Goal: Task Accomplishment & Management: Complete application form

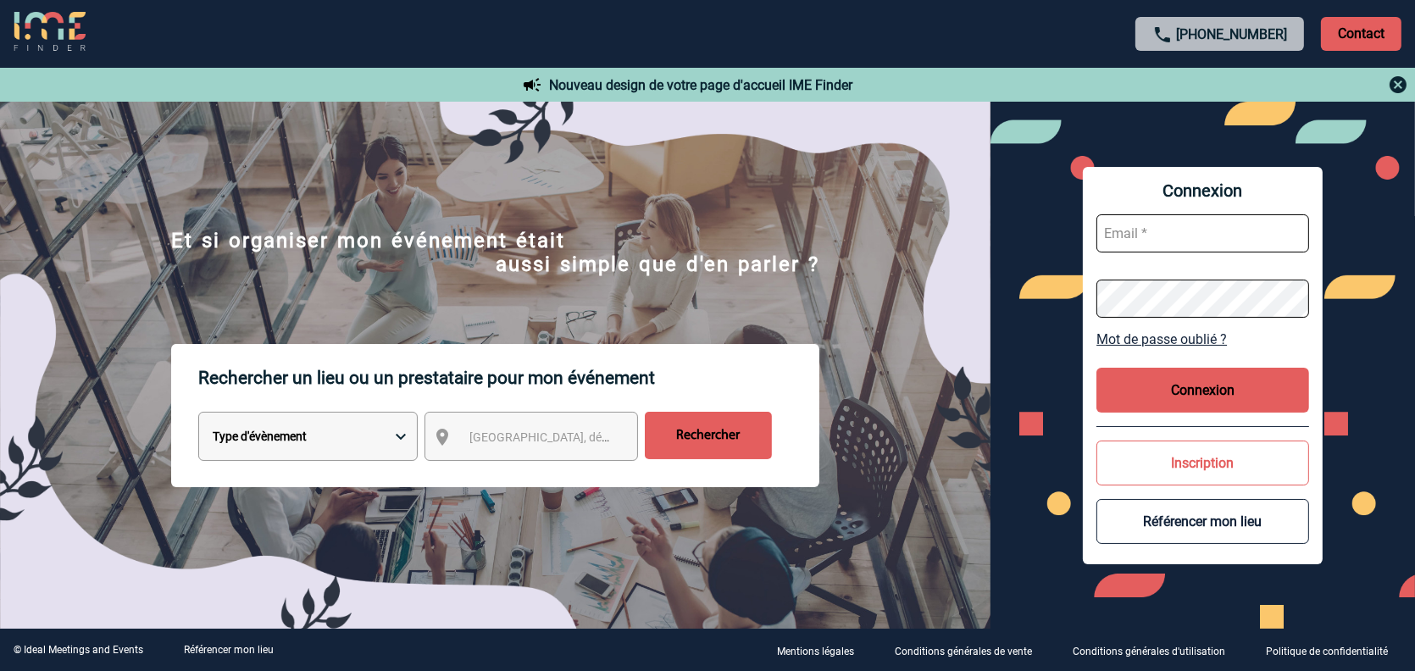
click at [1191, 223] on input "text" at bounding box center [1202, 233] width 213 height 38
type input "M.chevillard@cnr.tm.fr"
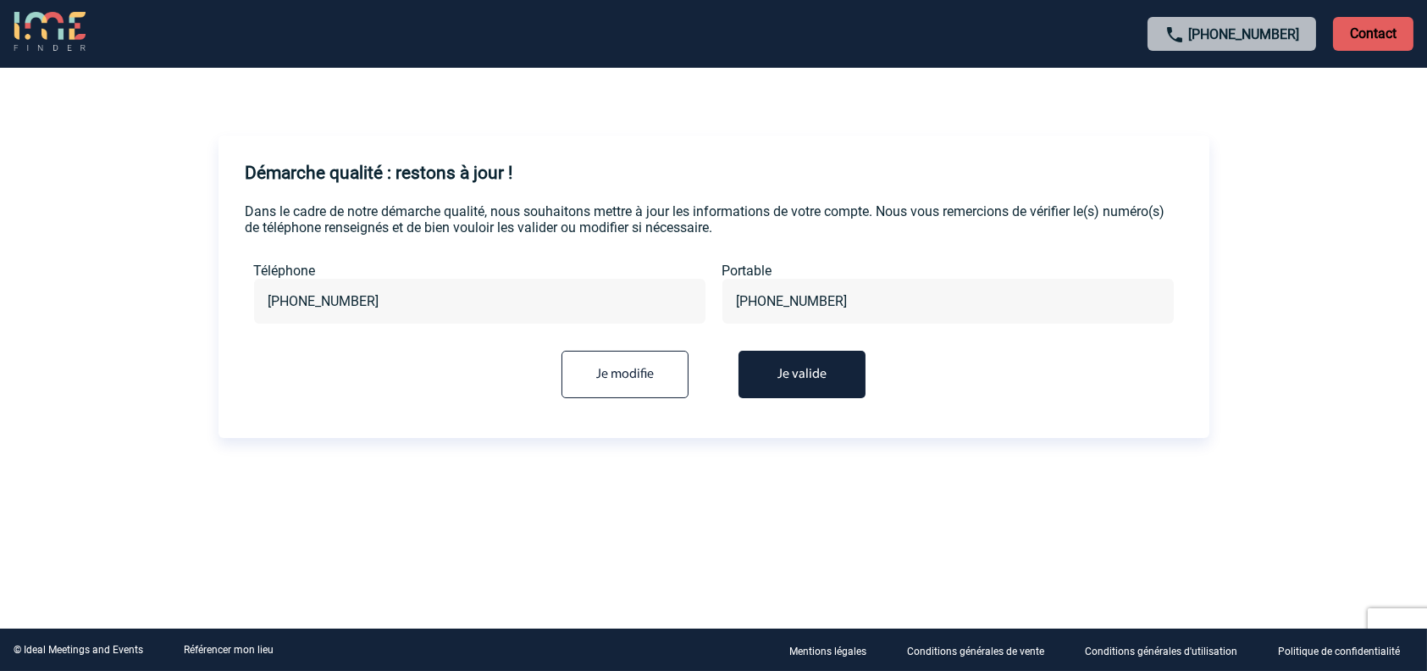
click at [822, 379] on button "Je valide" at bounding box center [802, 374] width 127 height 47
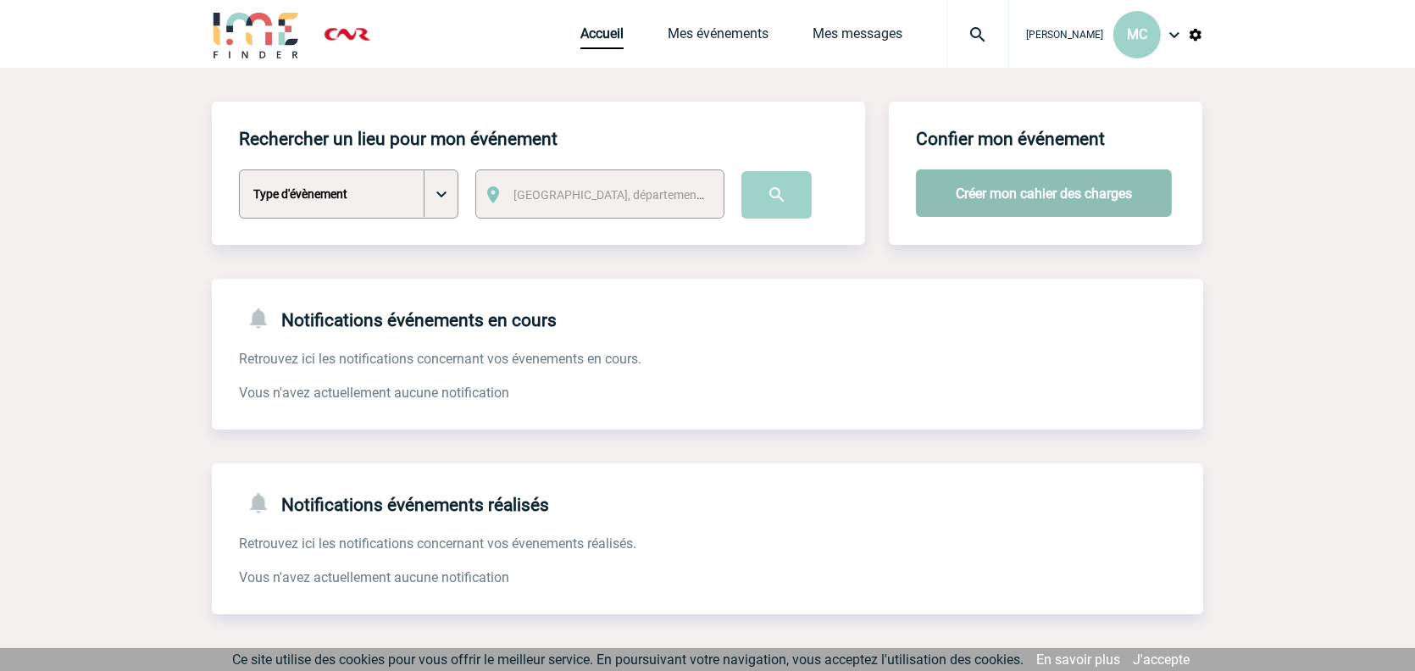
click at [1022, 193] on button "Créer mon cahier des charges" at bounding box center [1044, 192] width 256 height 47
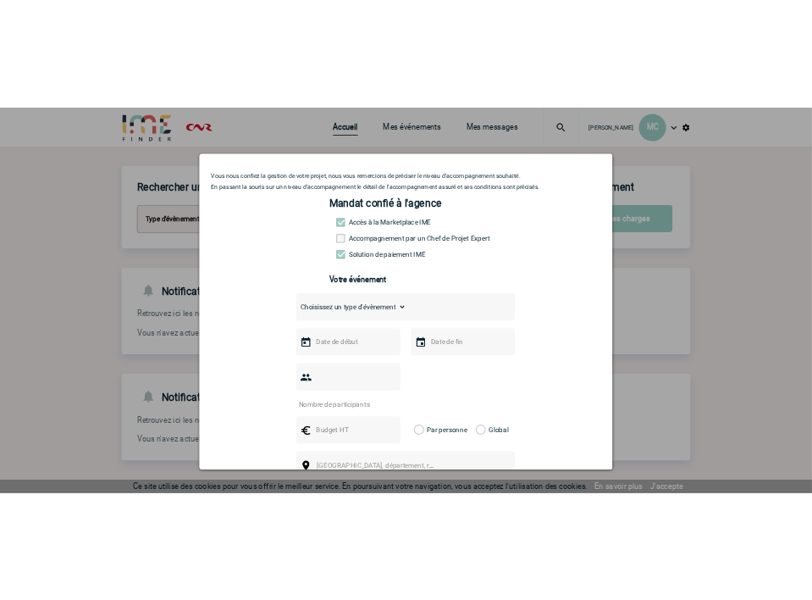
scroll to position [85, 0]
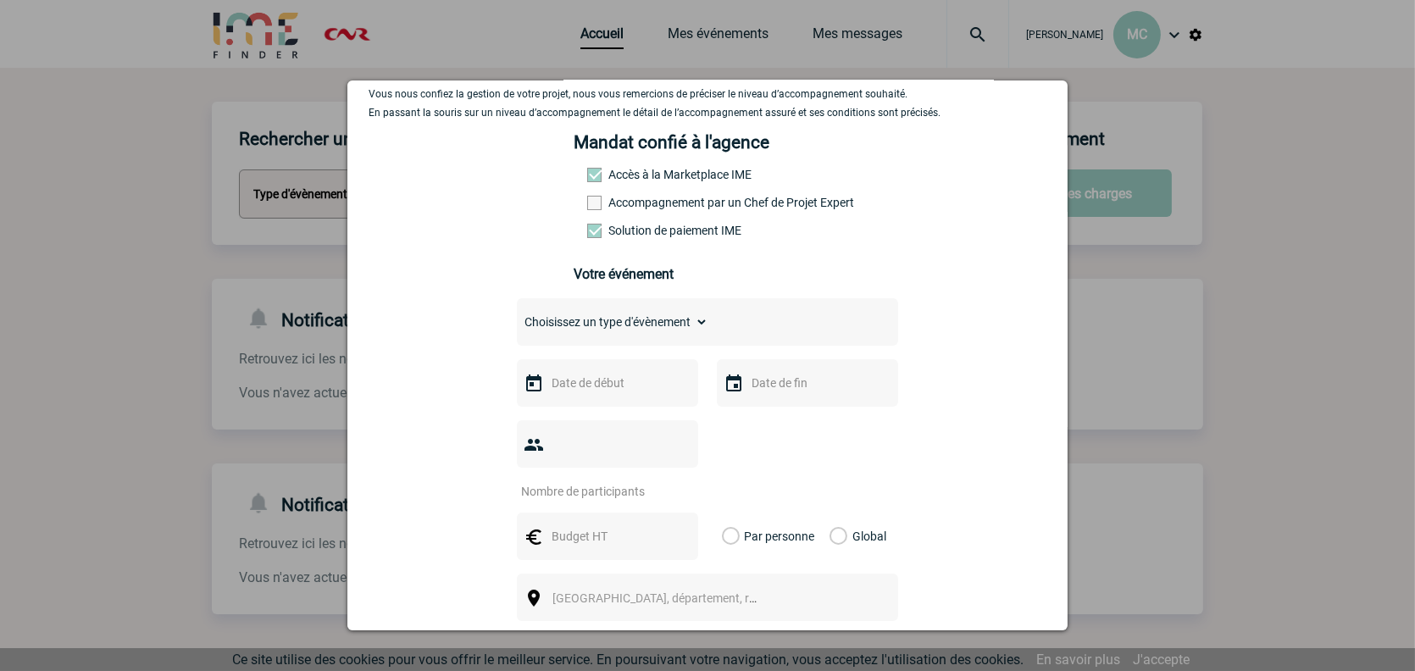
click at [647, 339] on div "Choisissez un type d'évènement Séminaire avec nuitée Séminaire sans nuitée Repa…" at bounding box center [707, 321] width 381 height 47
click at [725, 324] on div "Choisissez un type d'évènement Séminaire avec nuitée Séminaire sans nuitée Repa…" at bounding box center [707, 321] width 381 height 47
click at [684, 321] on select "Choisissez un type d'évènement Séminaire avec nuitée Séminaire sans nuitée Repa…" at bounding box center [612, 322] width 191 height 24
select select "5"
click at [517, 313] on select "Choisissez un type d'évènement Séminaire avec nuitée Séminaire sans nuitée Repa…" at bounding box center [612, 322] width 191 height 24
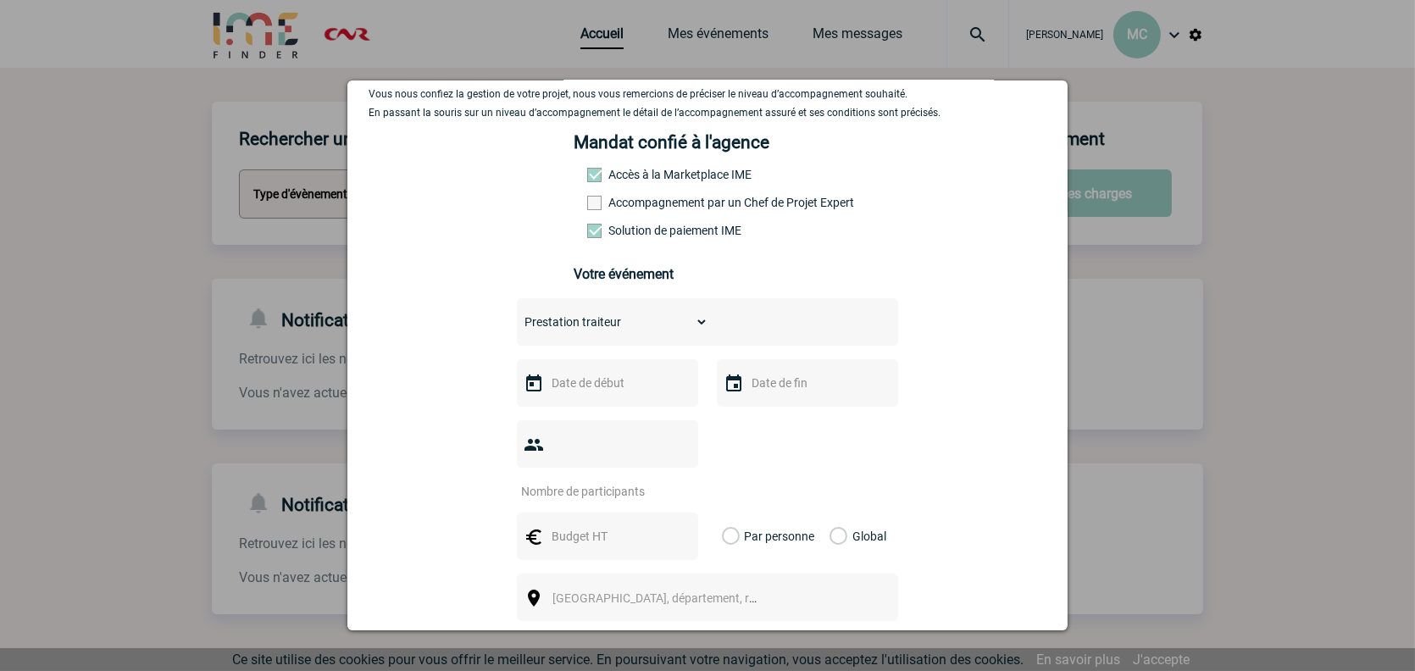
click at [595, 390] on input "text" at bounding box center [605, 383] width 117 height 22
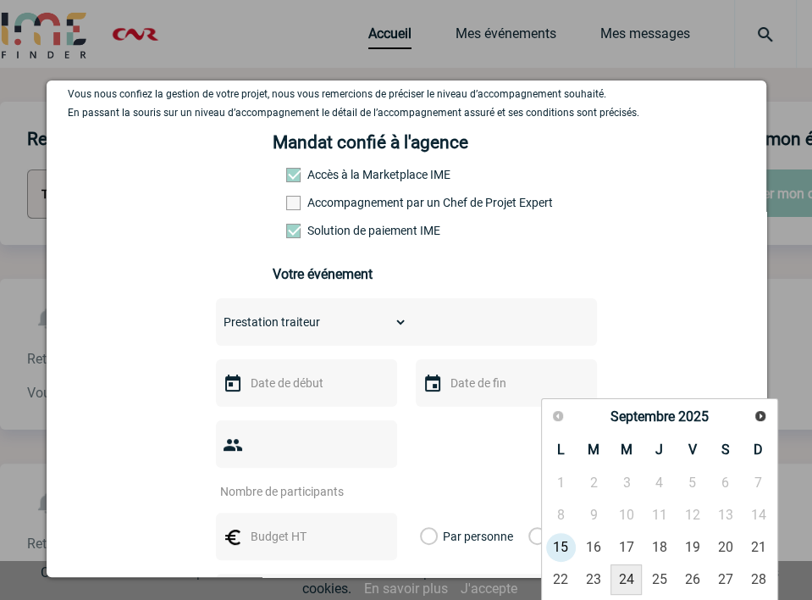
click at [629, 571] on link "24" at bounding box center [626, 579] width 31 height 30
type input "24-09-2025"
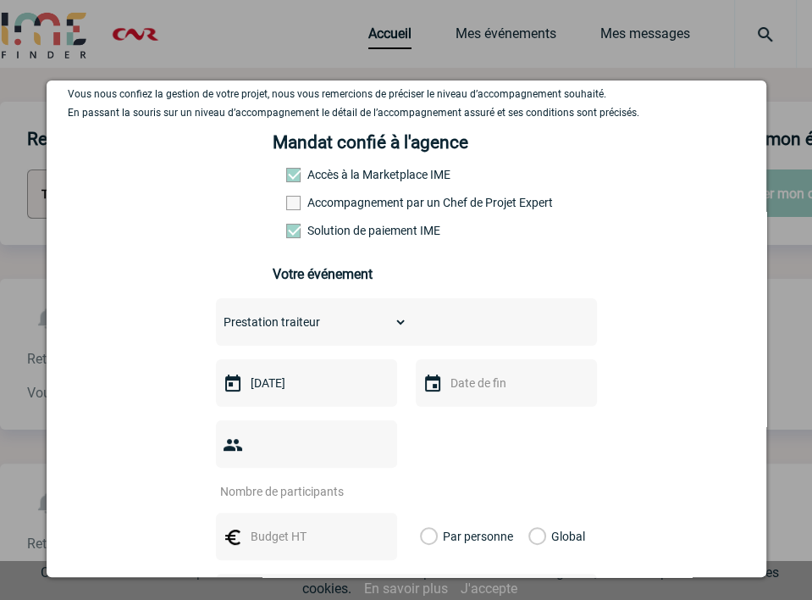
click at [459, 393] on input "text" at bounding box center [504, 383] width 117 height 22
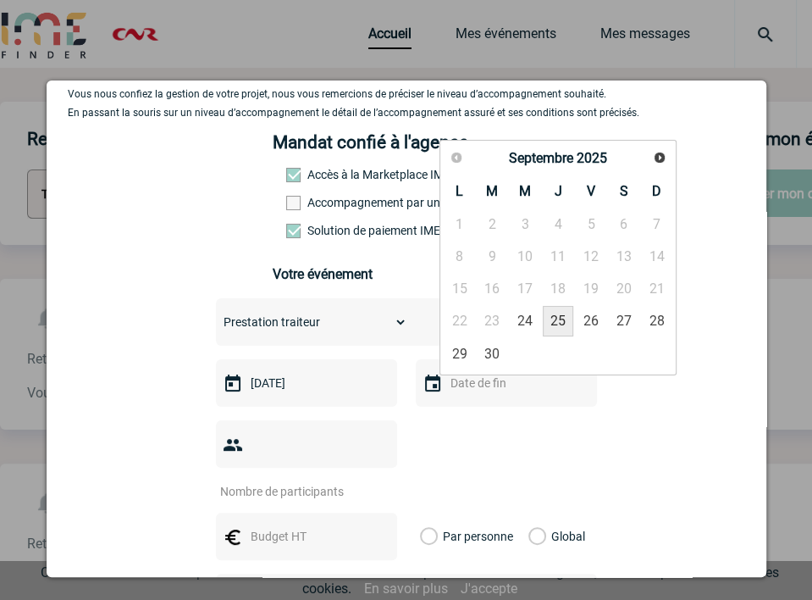
click at [551, 321] on link "25" at bounding box center [558, 321] width 31 height 30
type input "25-09-2025"
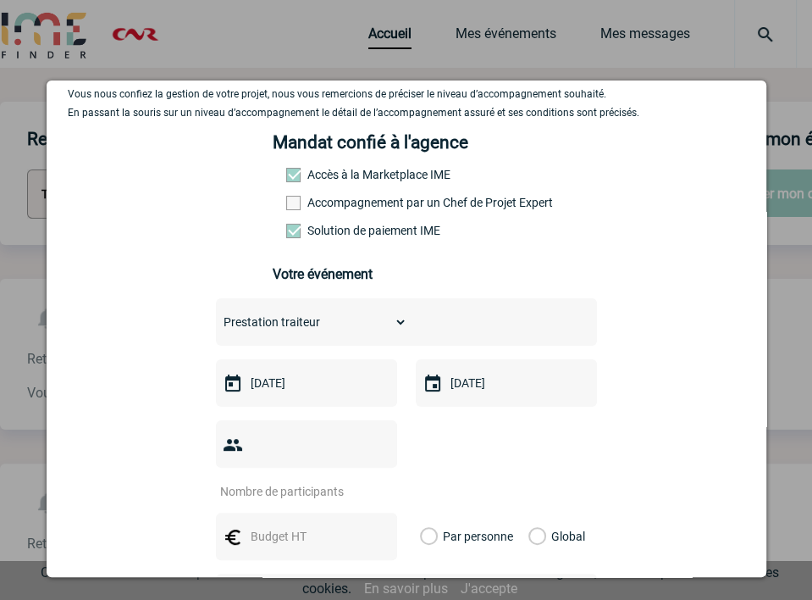
click at [357, 480] on input "number" at bounding box center [295, 491] width 159 height 22
type input "20"
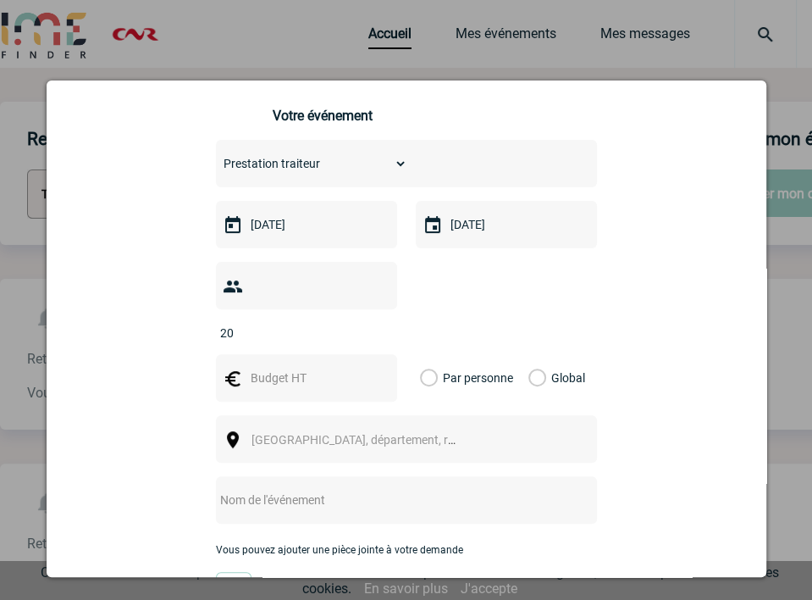
scroll to position [254, 0]
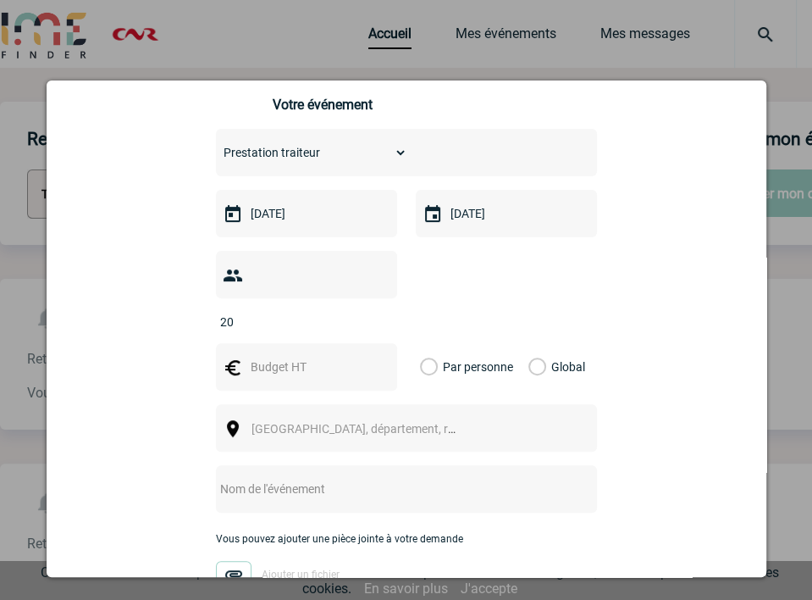
click at [284, 356] on input "text" at bounding box center [304, 367] width 117 height 22
type input "300"
click at [291, 417] on span "Ville, département, région..." at bounding box center [361, 429] width 233 height 24
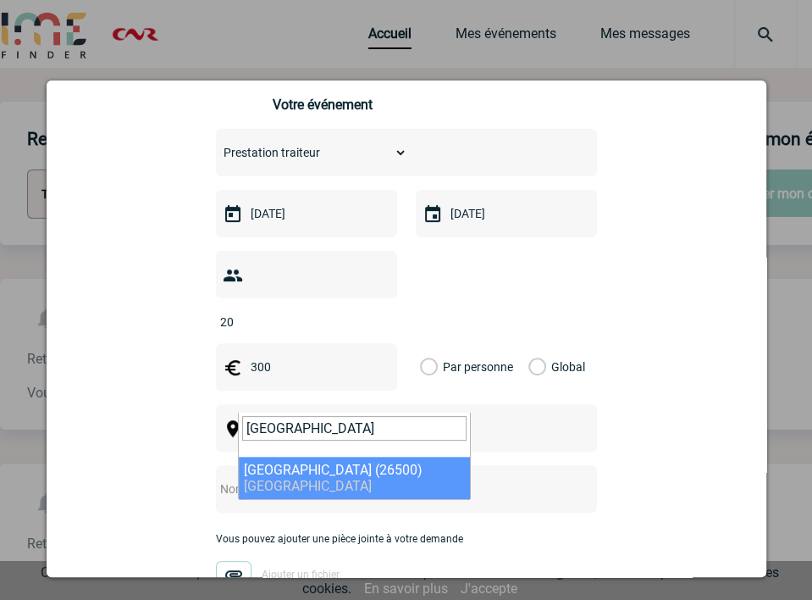
type input "Bourg les valence"
select select "35076"
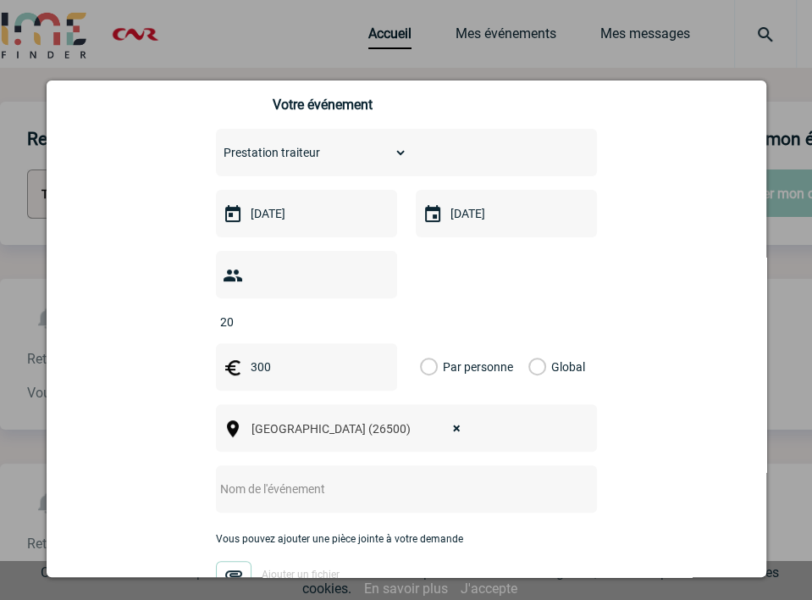
click at [291, 478] on input "text" at bounding box center [384, 489] width 336 height 22
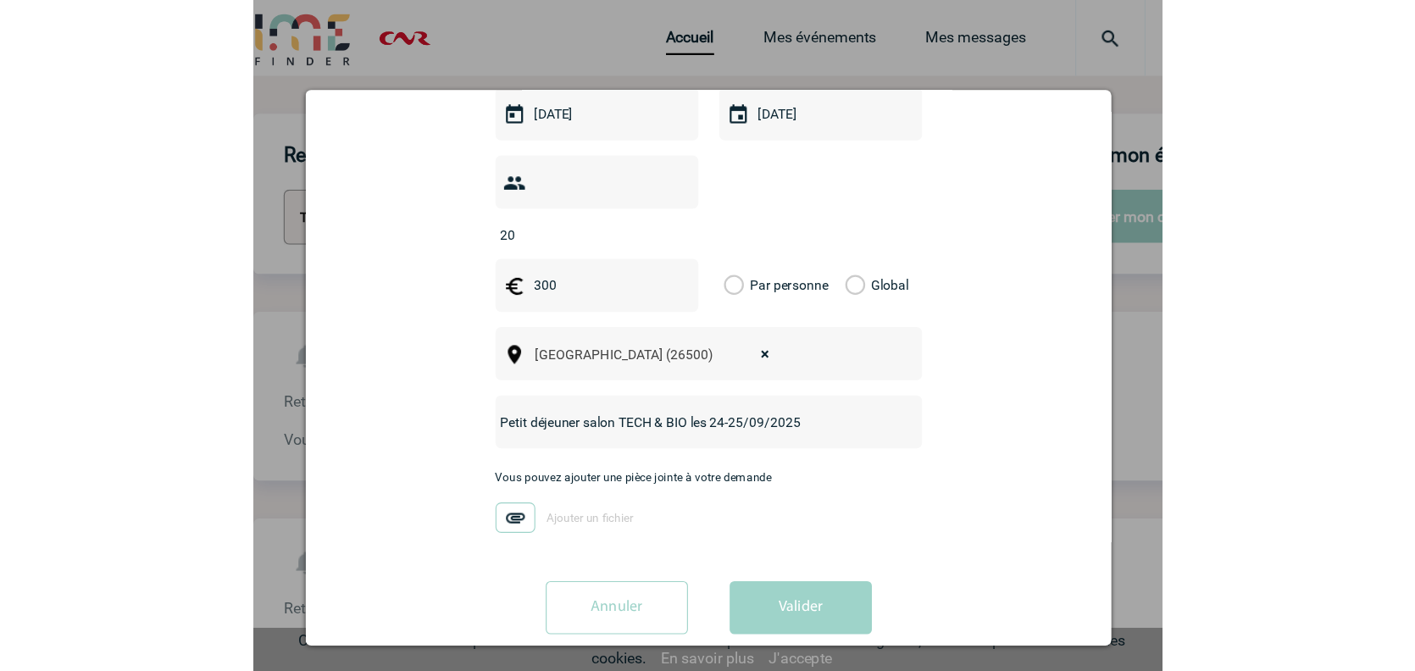
scroll to position [367, 0]
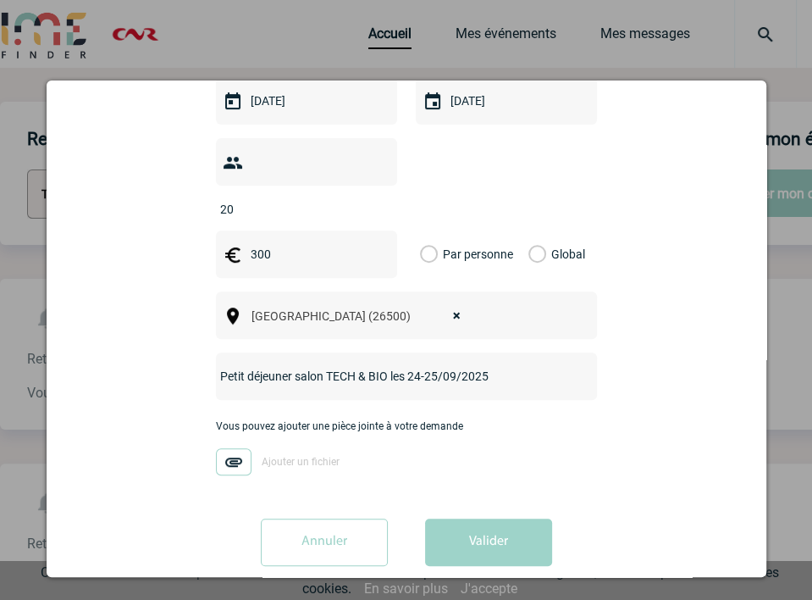
type input "Petit déjeuner salon TECH & BIO les 24-25/09/2025"
click at [225, 448] on img at bounding box center [234, 461] width 36 height 27
click at [0, 0] on input "Ajouter un fichier" at bounding box center [0, 0] width 0 height 0
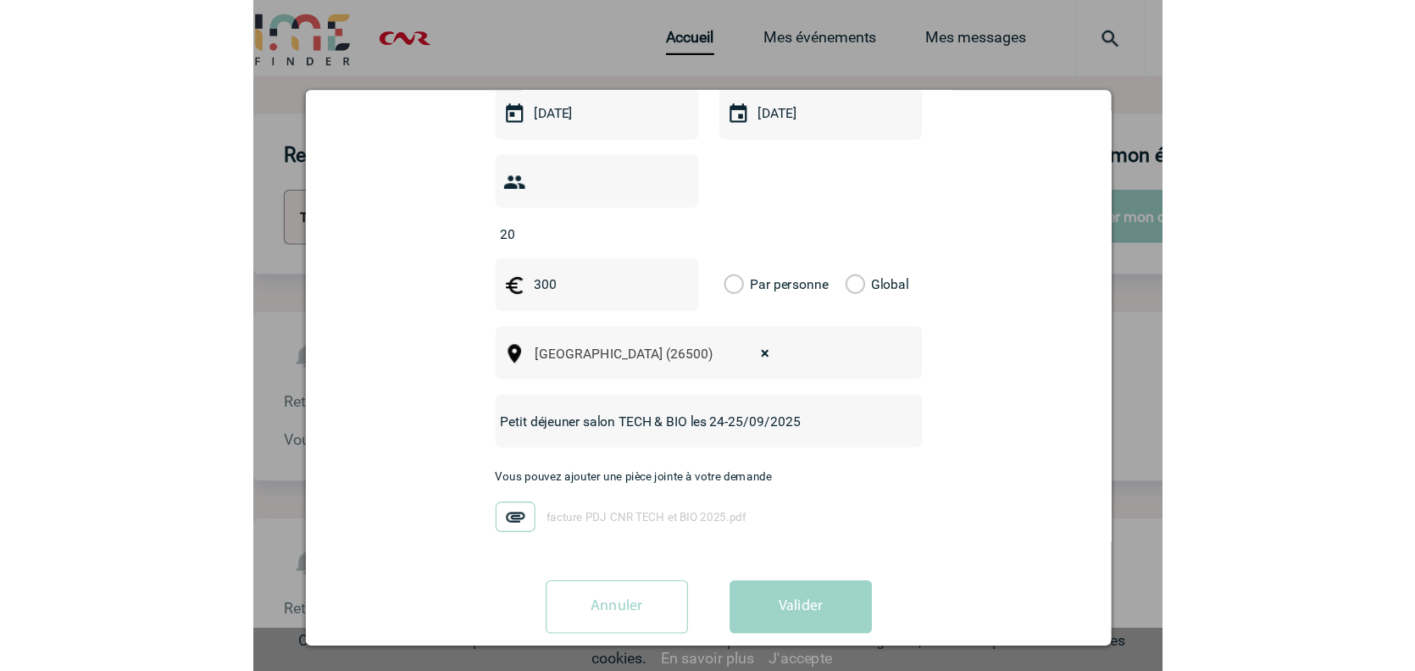
scroll to position [313, 0]
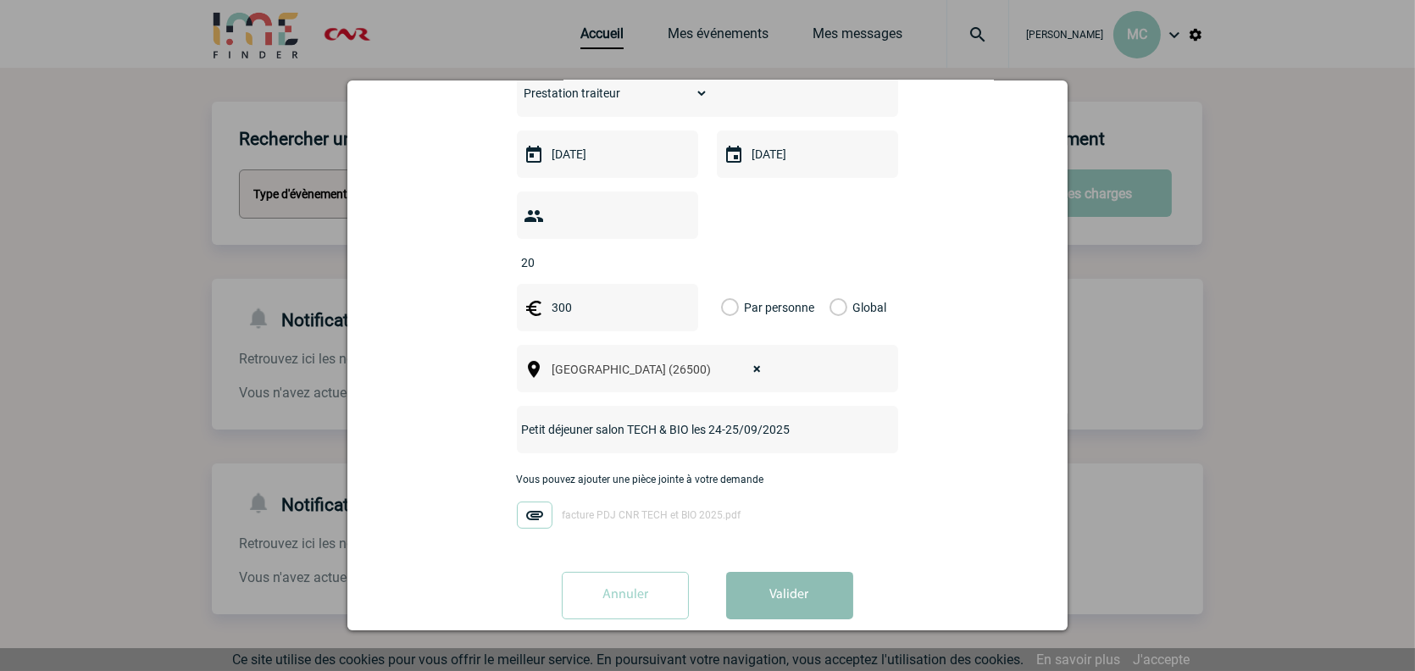
click at [765, 572] on button "Valider" at bounding box center [789, 595] width 127 height 47
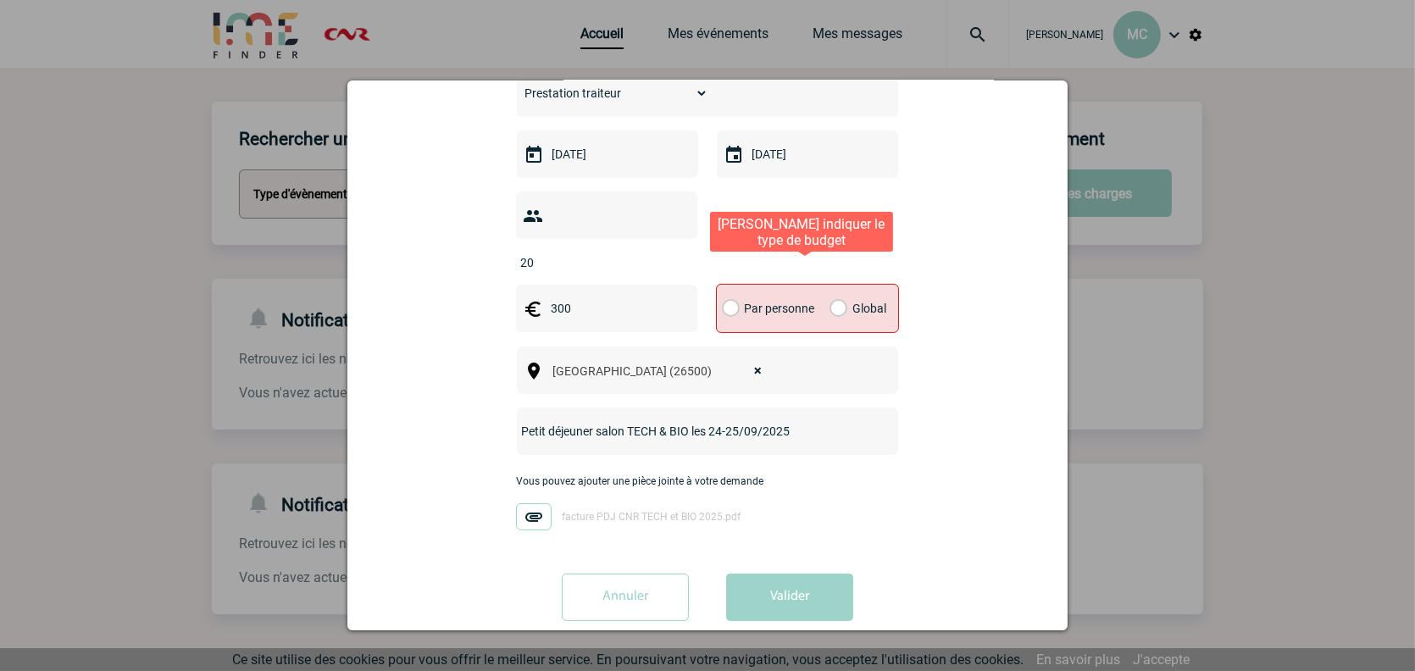
click at [837, 285] on label "Global" at bounding box center [834, 308] width 11 height 47
click at [0, 0] on input "Global" at bounding box center [0, 0] width 0 height 0
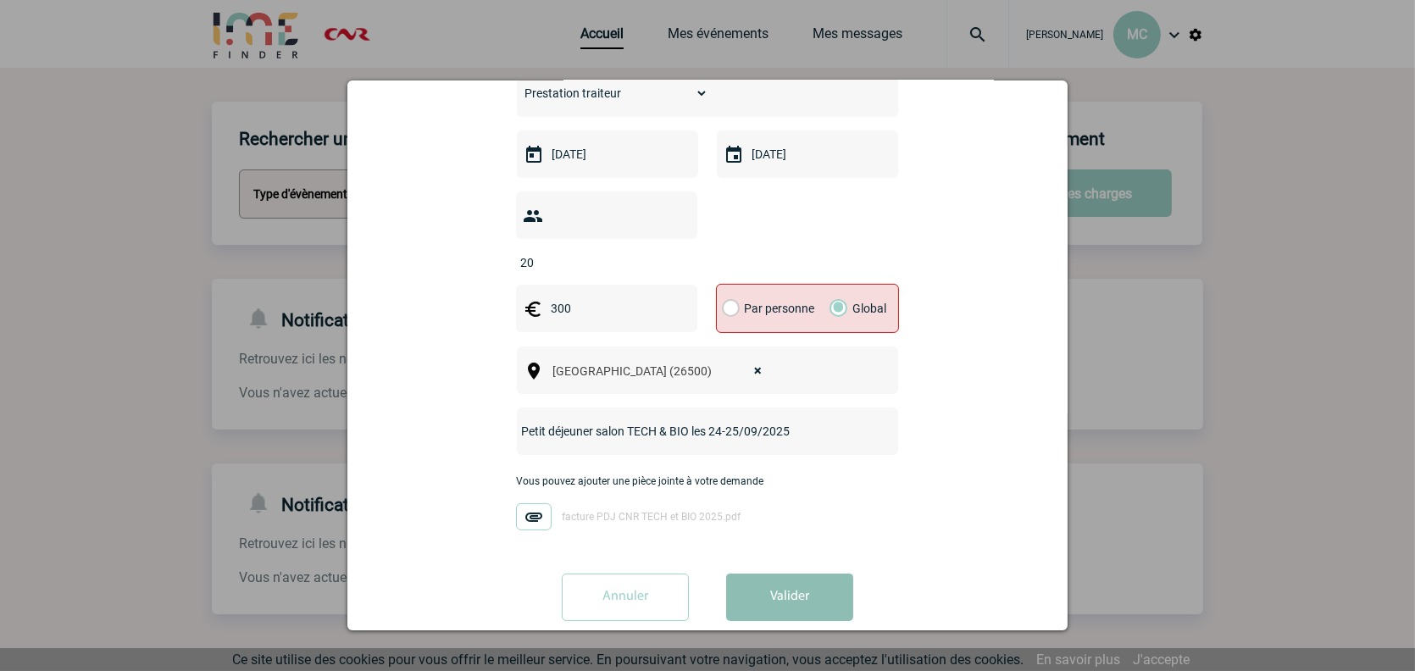
click at [786, 573] on button "Valider" at bounding box center [789, 596] width 127 height 47
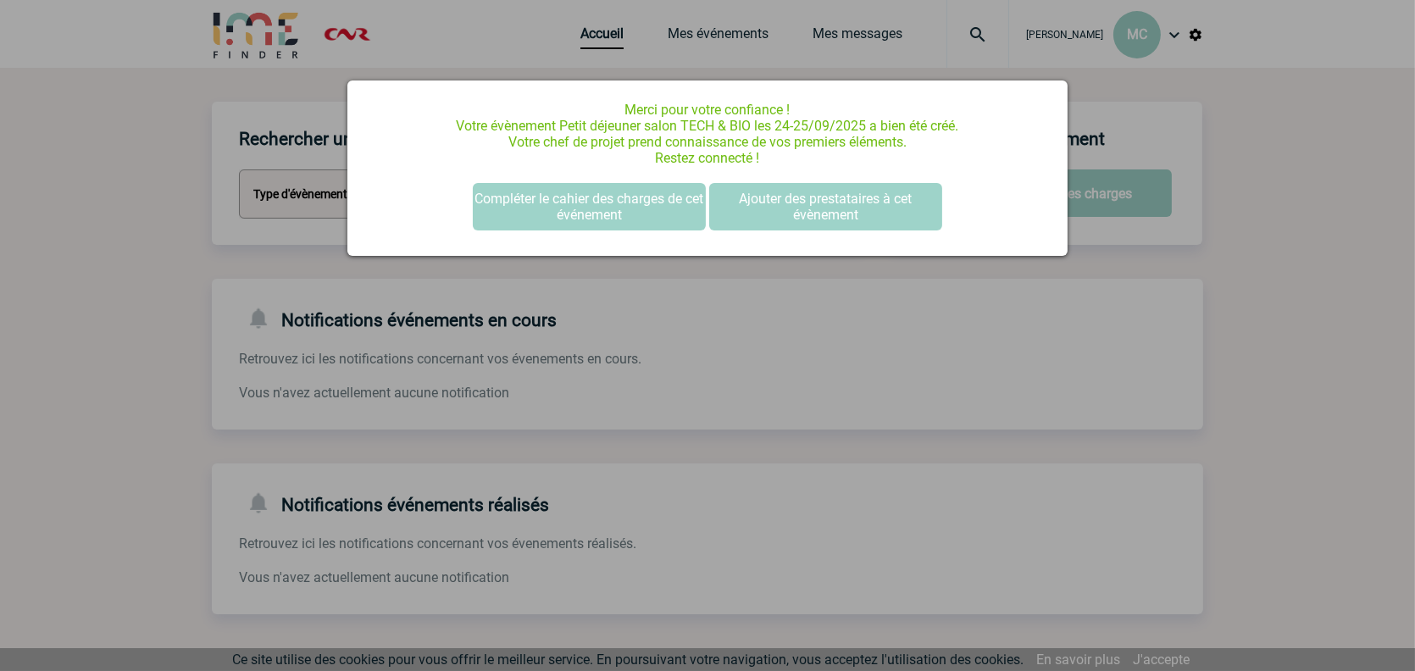
scroll to position [0, 0]
click at [645, 208] on button "Compléter le cahier des charges de cet événement" at bounding box center [589, 206] width 233 height 47
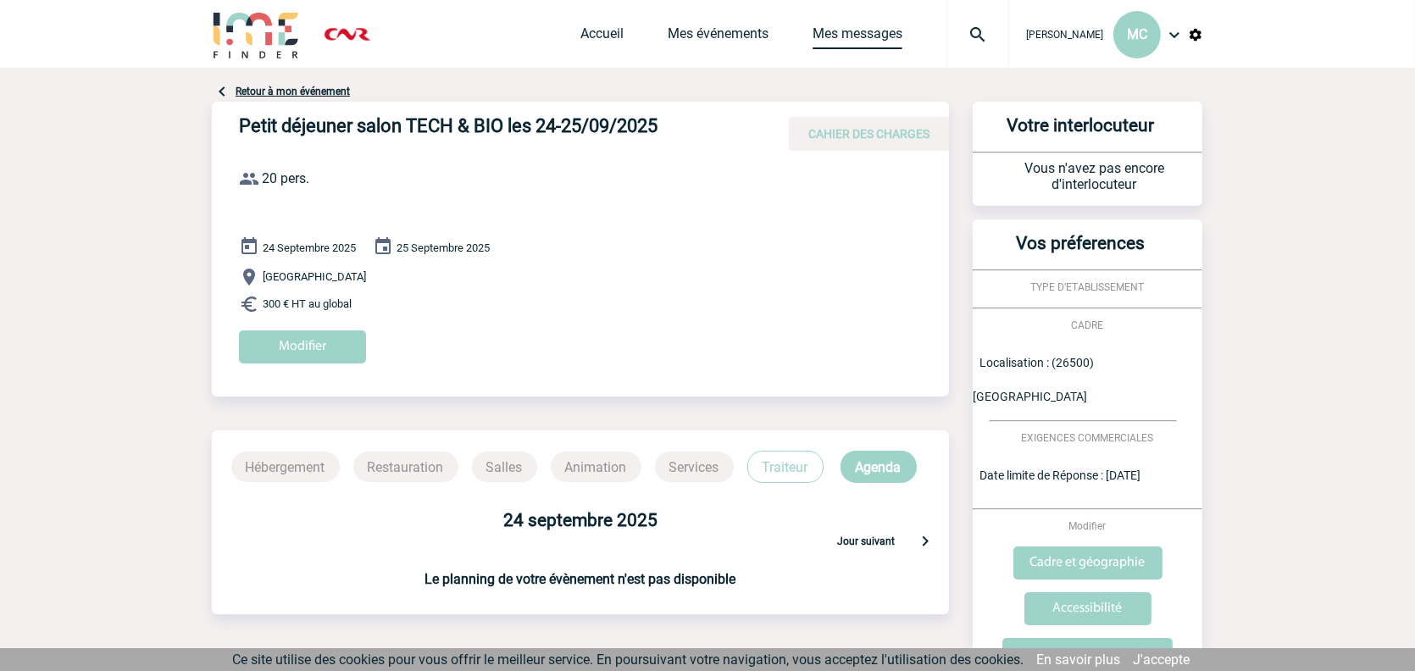
click at [812, 41] on link "Mes messages" at bounding box center [857, 37] width 90 height 24
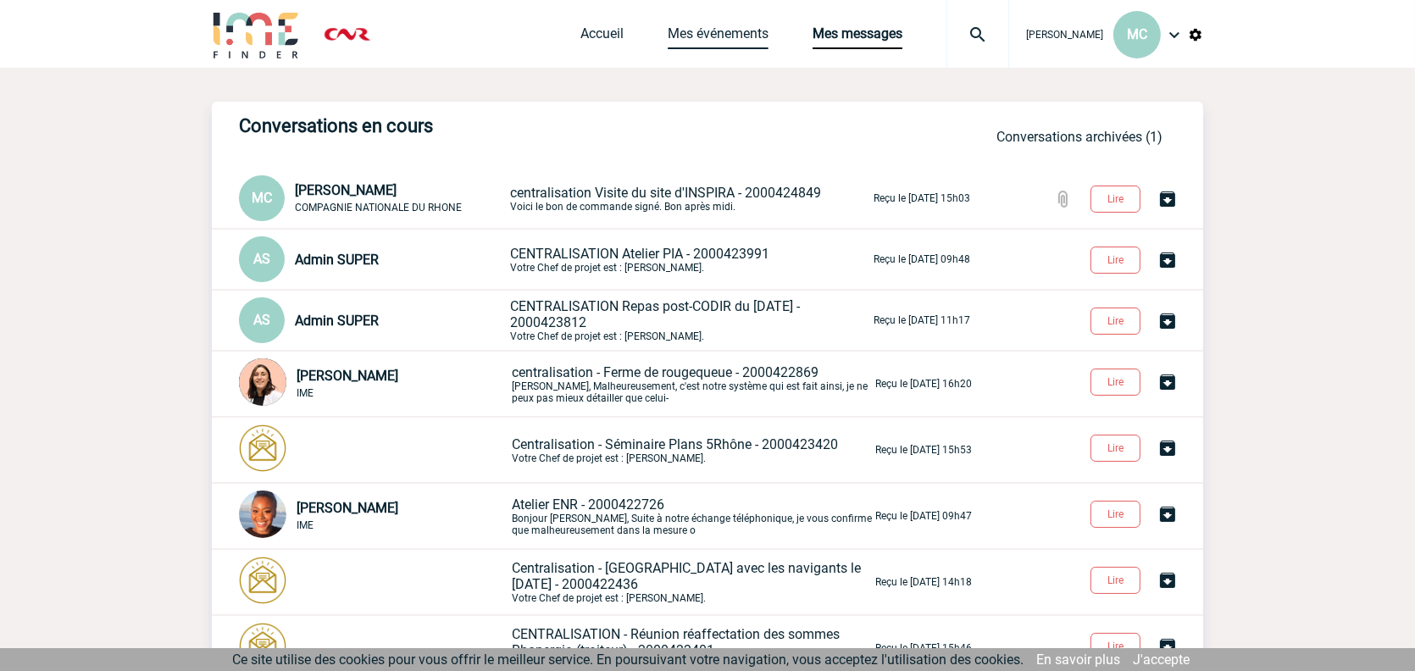
click at [667, 42] on link "Mes événements" at bounding box center [717, 37] width 101 height 24
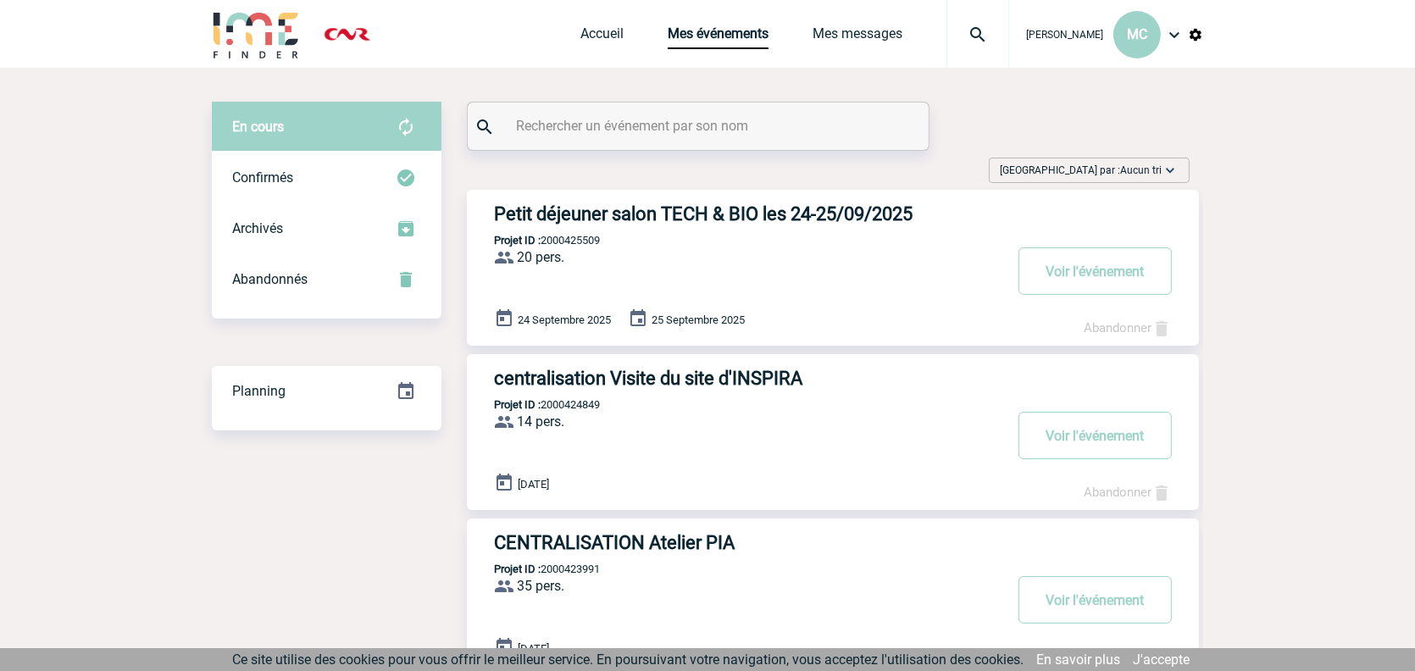
click at [681, 224] on h3 "Petit déjeuner salon TECH & BIO les 24-25/09/2025" at bounding box center [748, 213] width 508 height 21
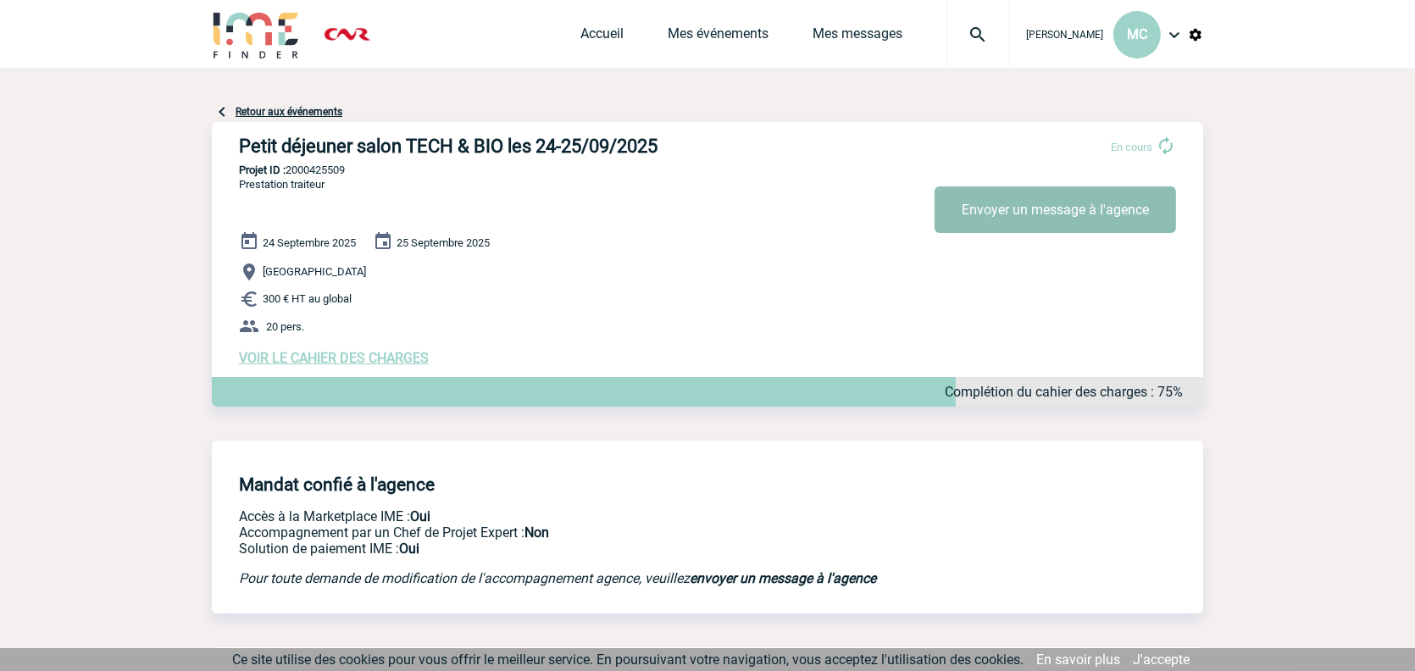
click at [1000, 218] on button "Envoyer un message à l'agence" at bounding box center [1054, 209] width 241 height 47
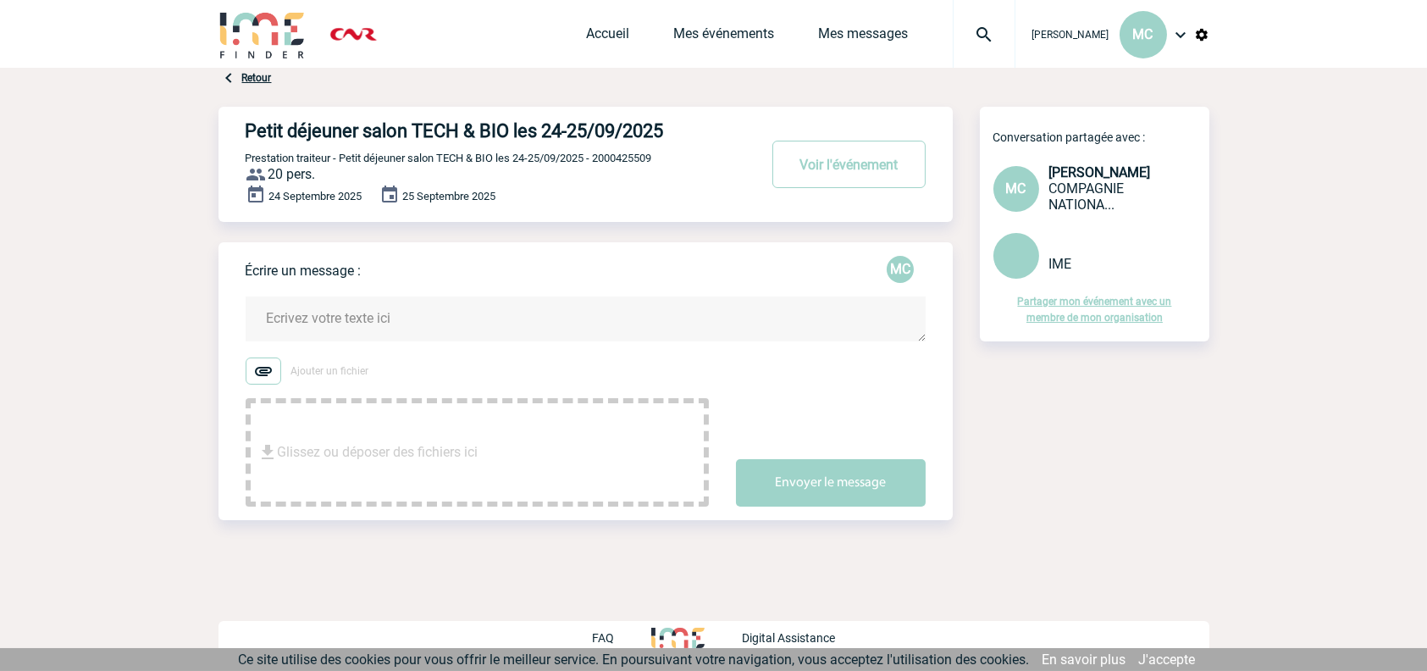
click at [332, 432] on span "Glissez ou déposer des fichiers ici" at bounding box center [378, 452] width 201 height 85
click at [424, 439] on span "Glissez ou déposer des fichiers ici" at bounding box center [378, 452] width 201 height 85
click at [301, 331] on textarea at bounding box center [586, 318] width 680 height 45
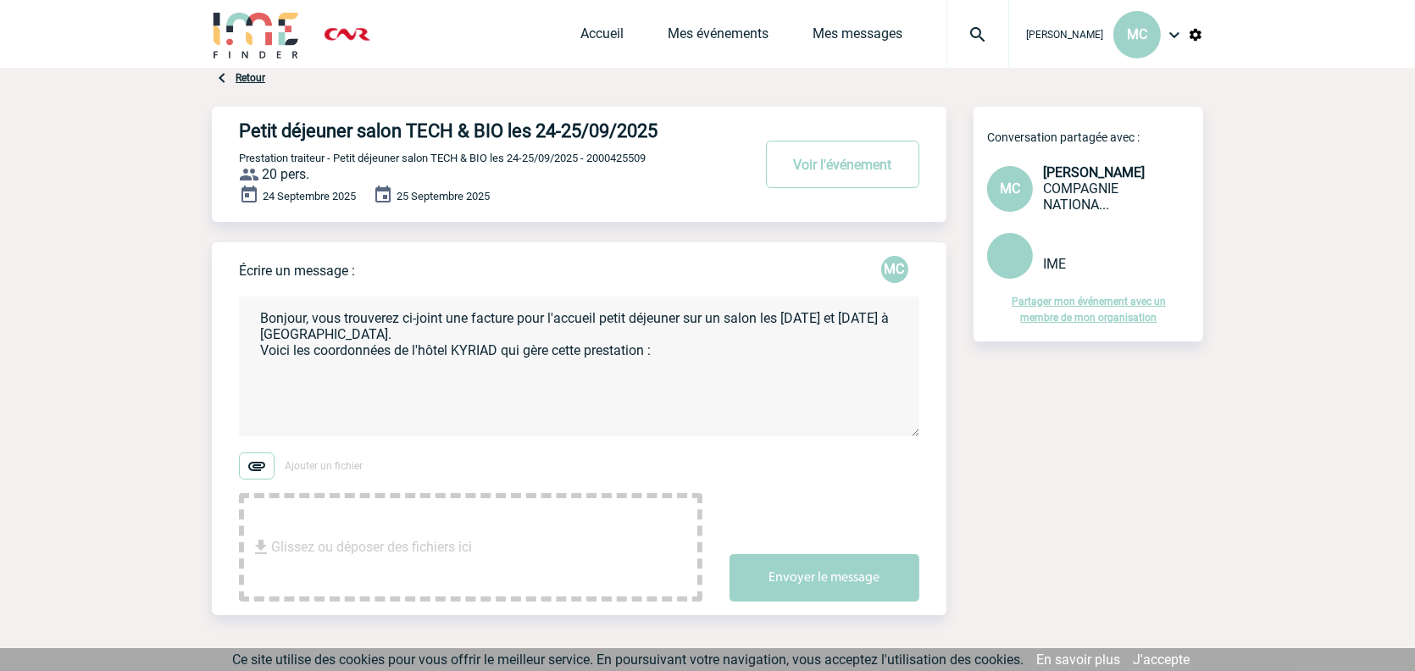
paste textarea "Contact VALNORD <[EMAIL_ADDRESS][DOMAIN_NAME]>"
drag, startPoint x: 494, startPoint y: 629, endPoint x: 493, endPoint y: 640, distance: 11.0
click at [493, 640] on div "Petit déjeuner salon TECH & BIO les 24-25/09/2025 Voir l'événement Prestation t…" at bounding box center [707, 381] width 991 height 549
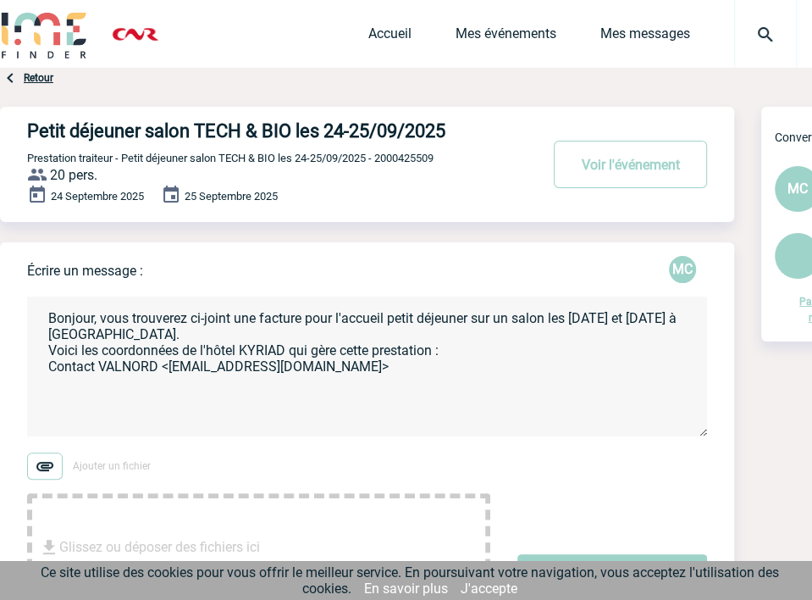
click at [345, 374] on textarea "Bonjour, vous trouverez ci-joint une facture pour l'accueil petit déjeuner sur …" at bounding box center [367, 366] width 680 height 140
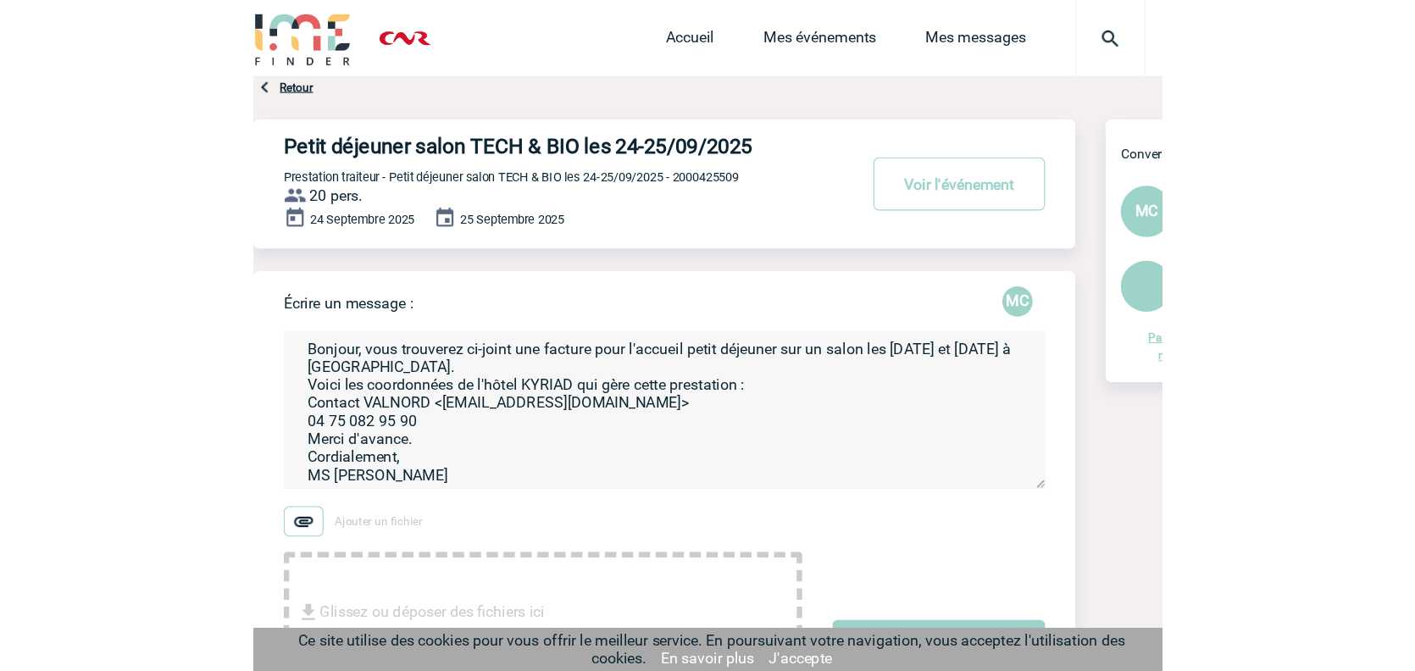
scroll to position [8, 0]
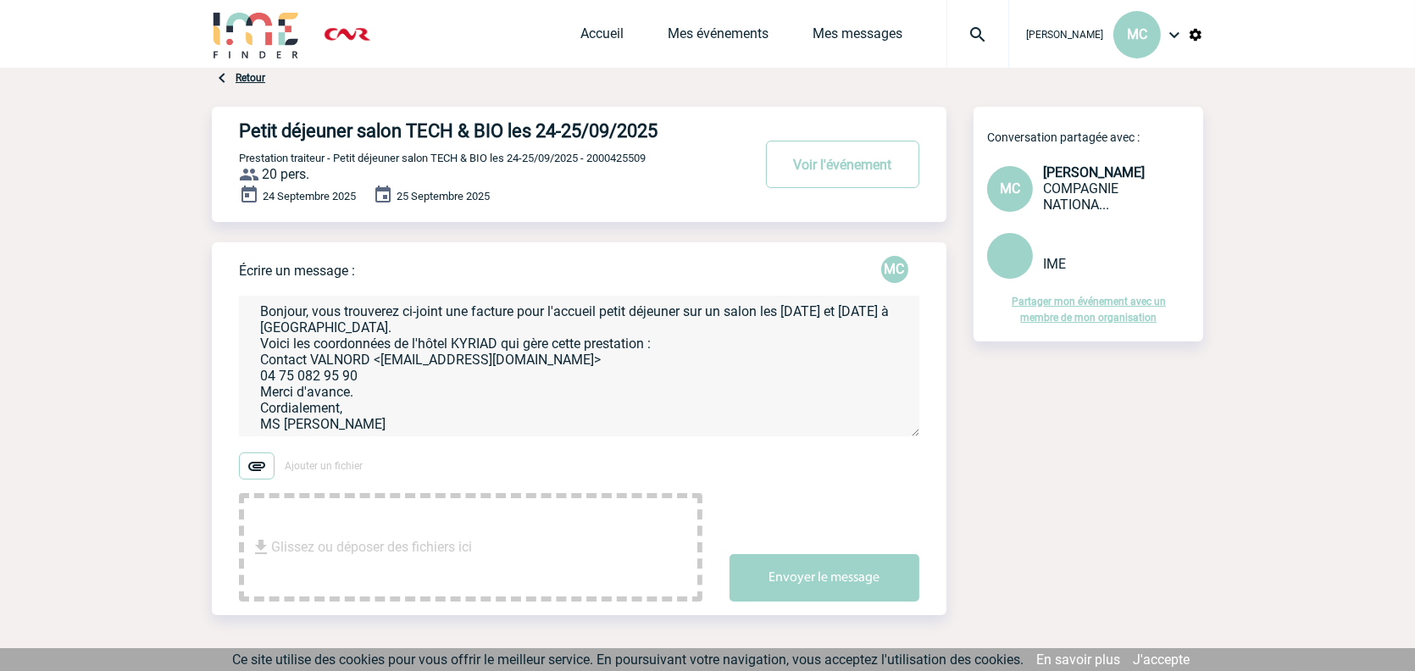
click at [477, 381] on textarea "Bonjour, vous trouverez ci-joint une facture pour l'accueil petit déjeuner sur …" at bounding box center [579, 366] width 680 height 140
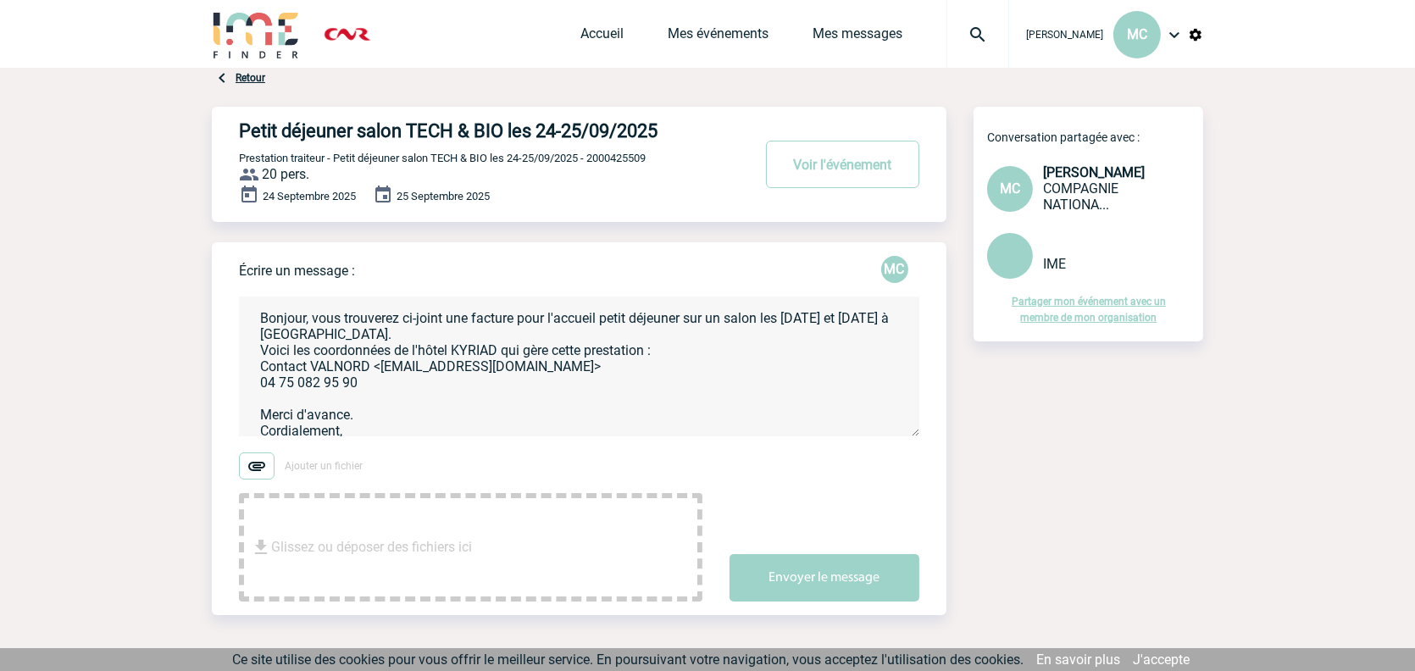
click at [312, 321] on textarea "Bonjour, vous trouverez ci-joint une facture pour l'accueil petit déjeuner sur …" at bounding box center [579, 366] width 680 height 140
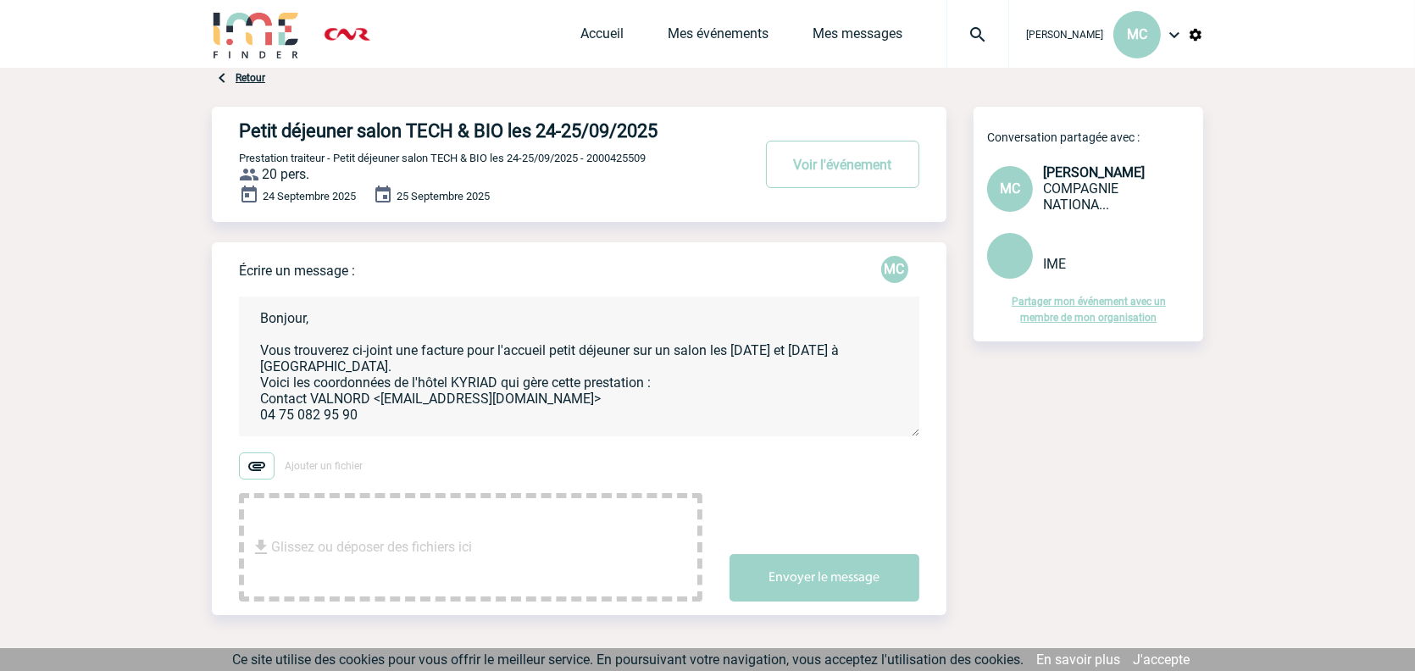
drag, startPoint x: 385, startPoint y: 365, endPoint x: 393, endPoint y: 363, distance: 8.6
click at [385, 365] on textarea "Bonjour, Vous trouverez ci-joint une facture pour l'accueil petit déjeuner sur …" at bounding box center [579, 366] width 680 height 140
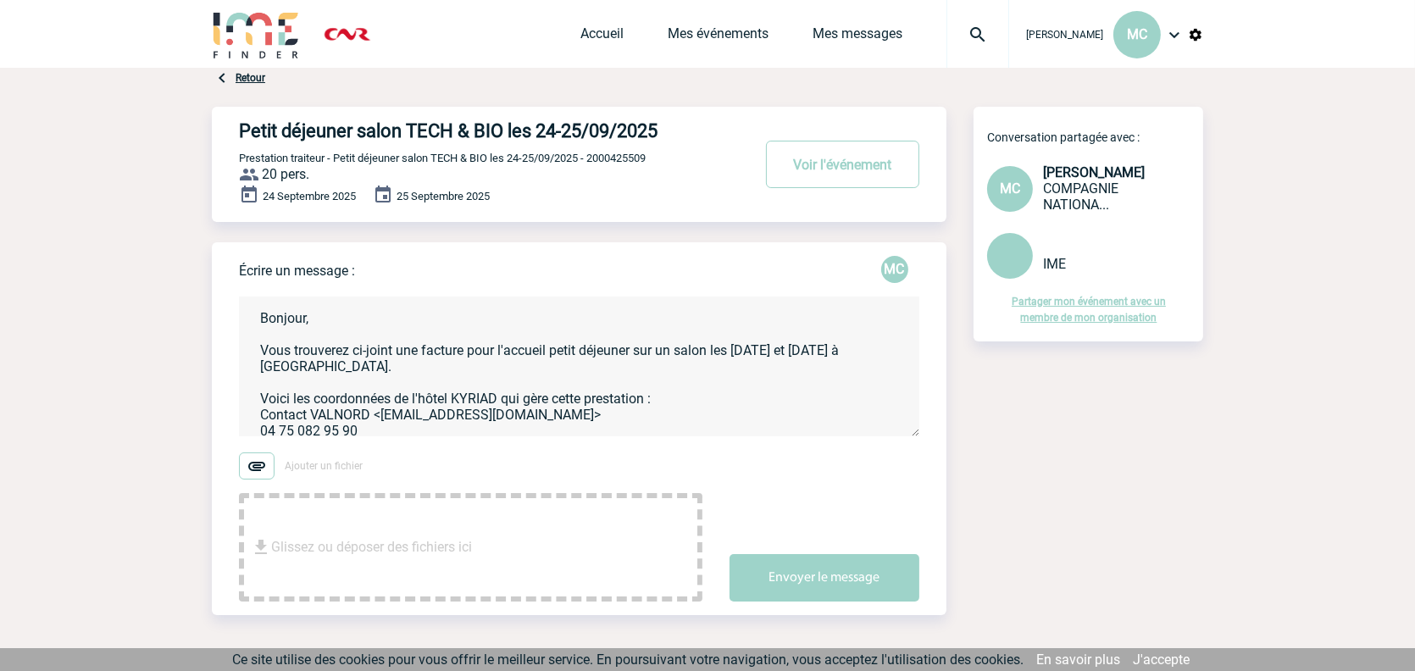
scroll to position [74, 0]
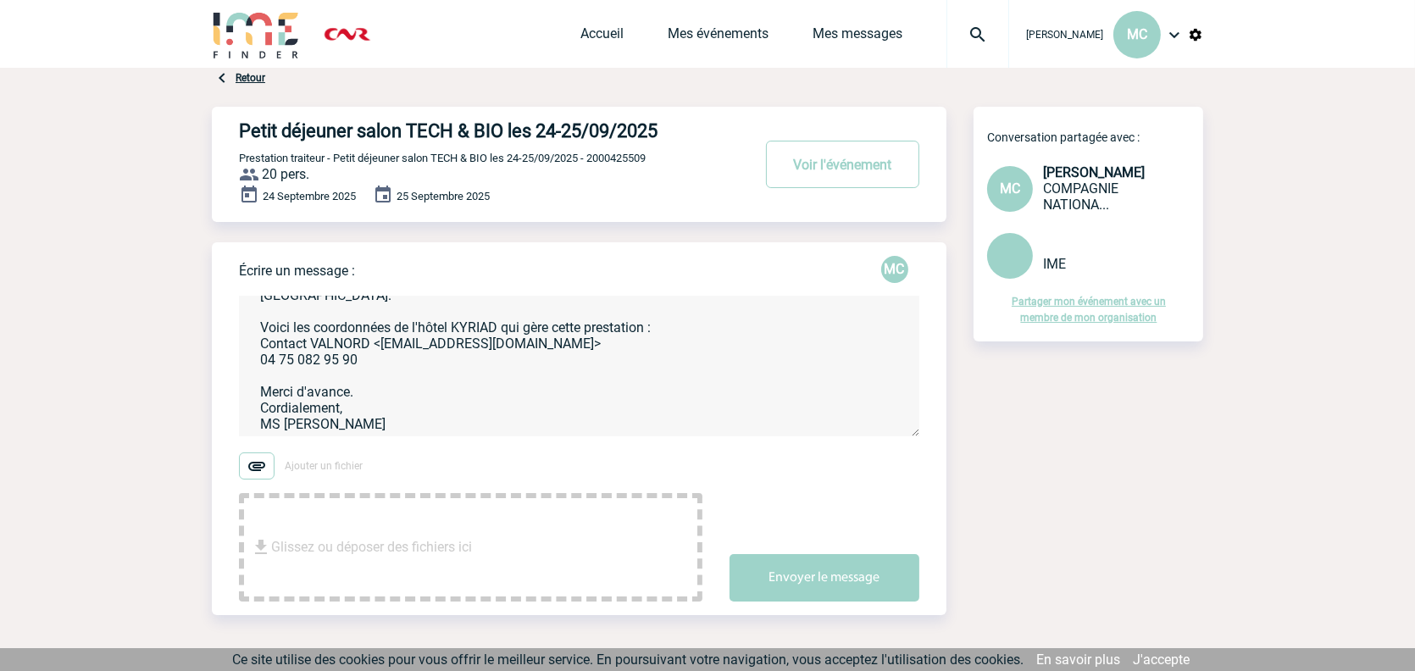
click at [255, 348] on textarea "Bonjour, Vous trouverez ci-joint une facture pour l'accueil petit déjeuner sur …" at bounding box center [579, 366] width 680 height 140
click at [259, 357] on textarea "Bonjour, Vous trouverez ci-joint une facture pour l'accueil petit déjeuner sur …" at bounding box center [579, 366] width 680 height 140
click at [361, 400] on textarea "Bonjour, Vous trouverez ci-joint une facture pour l'accueil petit déjeuner sur …" at bounding box center [579, 366] width 680 height 140
click at [371, 418] on textarea "Bonjour, Vous trouverez ci-joint une facture pour l'accueil petit déjeuner sur …" at bounding box center [579, 366] width 680 height 140
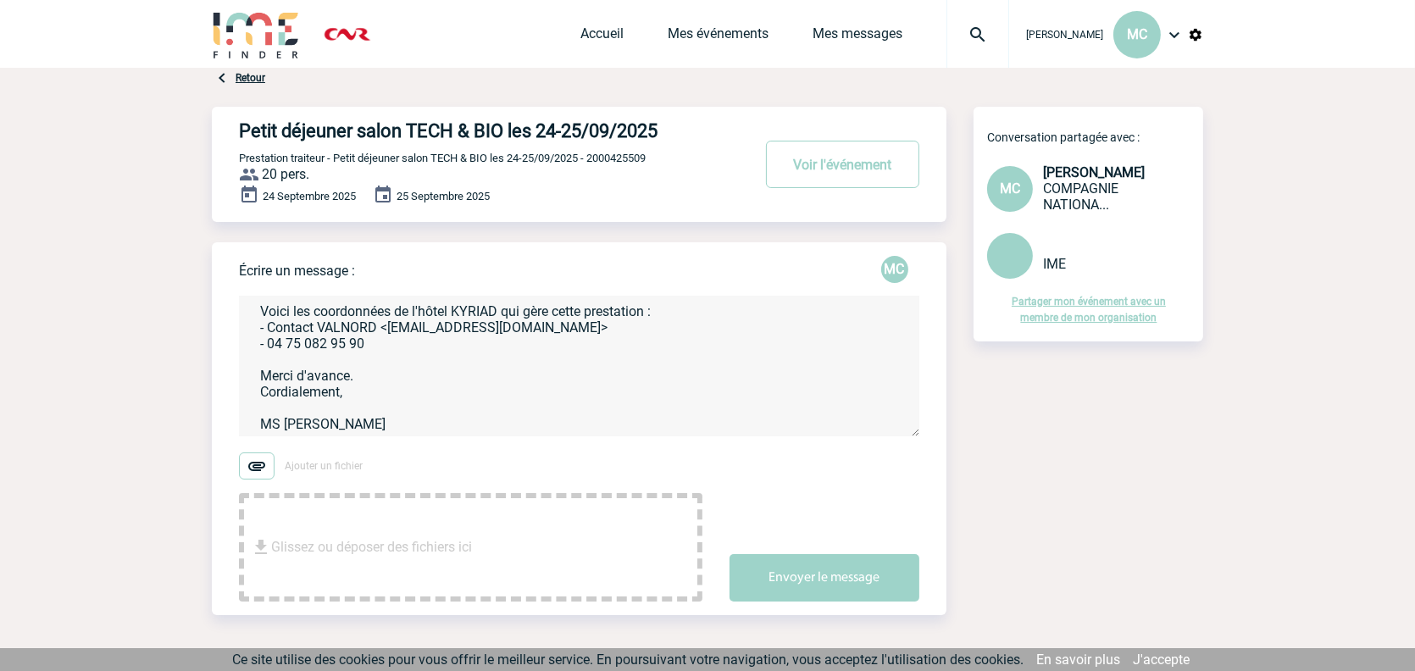
scroll to position [0, 0]
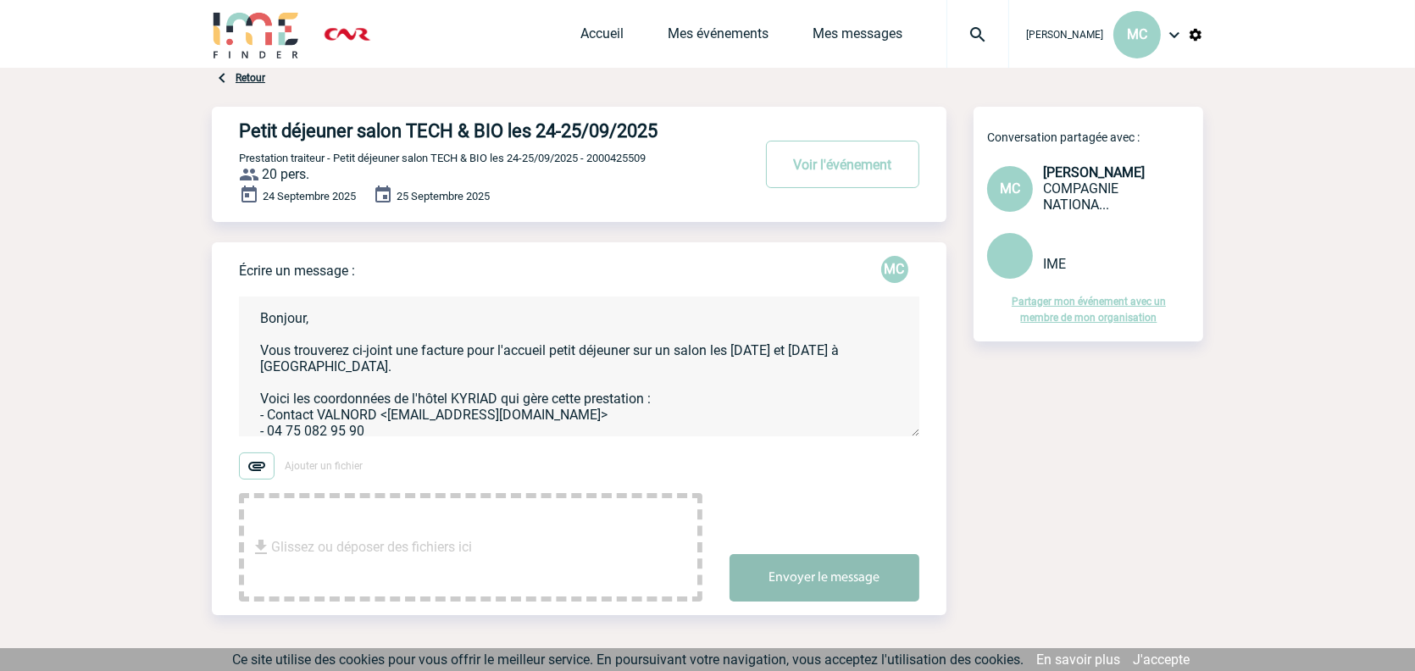
type textarea "Bonjour, Vous trouverez ci-joint une facture pour l'accueil petit déjeuner sur …"
click at [819, 568] on button "Envoyer le message" at bounding box center [824, 577] width 190 height 47
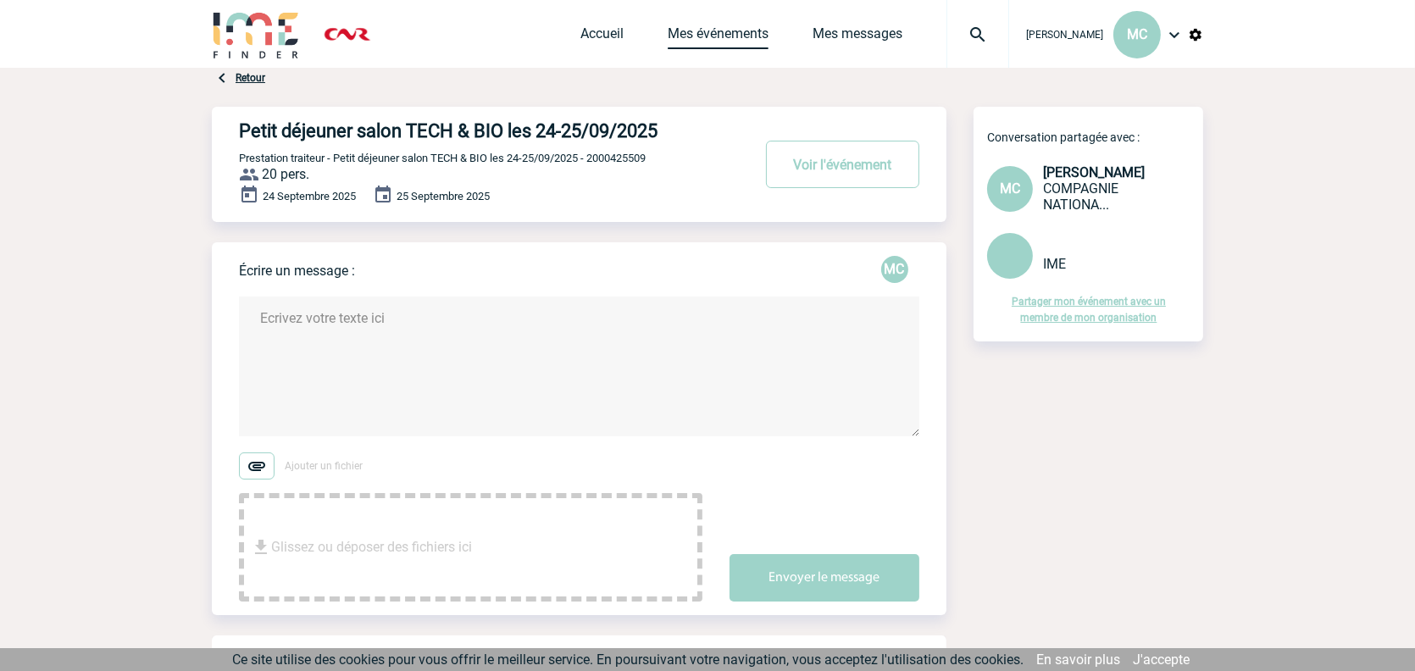
click at [667, 37] on link "Mes événements" at bounding box center [717, 37] width 101 height 24
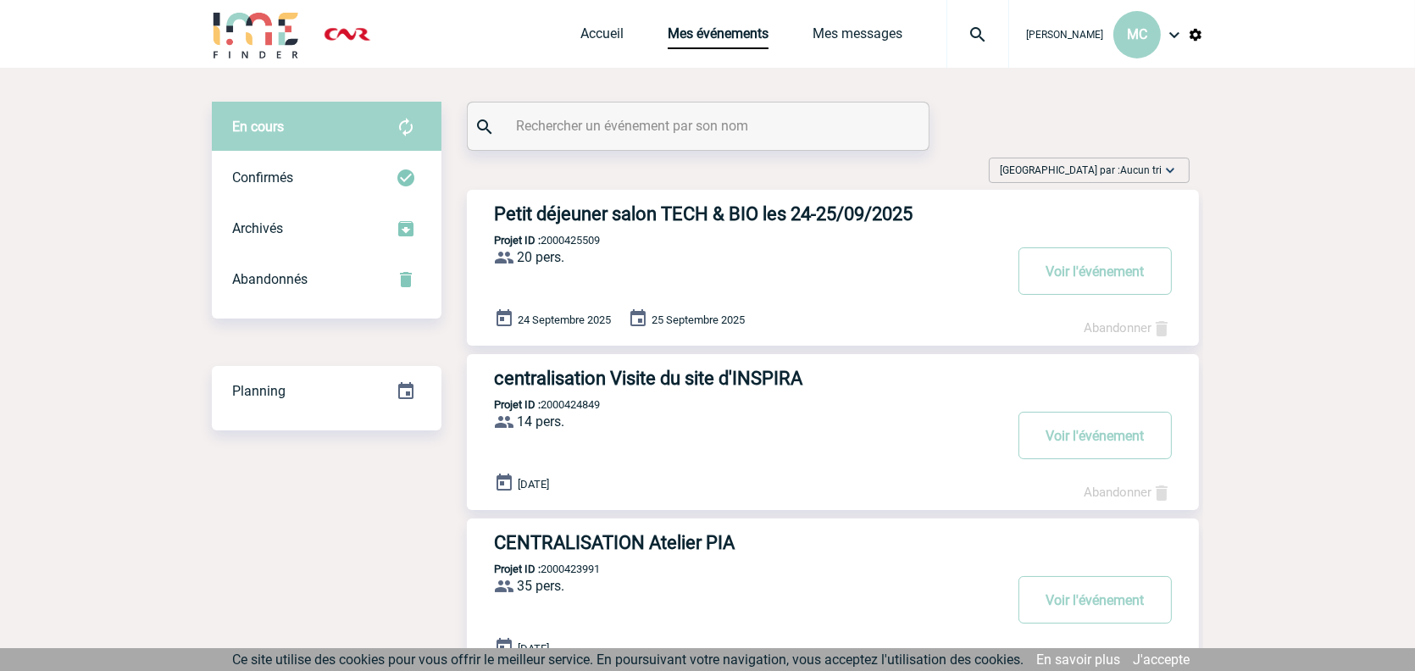
click at [713, 215] on h3 "Petit déjeuner salon TECH & BIO les 24-25/09/2025" at bounding box center [748, 213] width 508 height 21
